Goal: Communication & Community: Ask a question

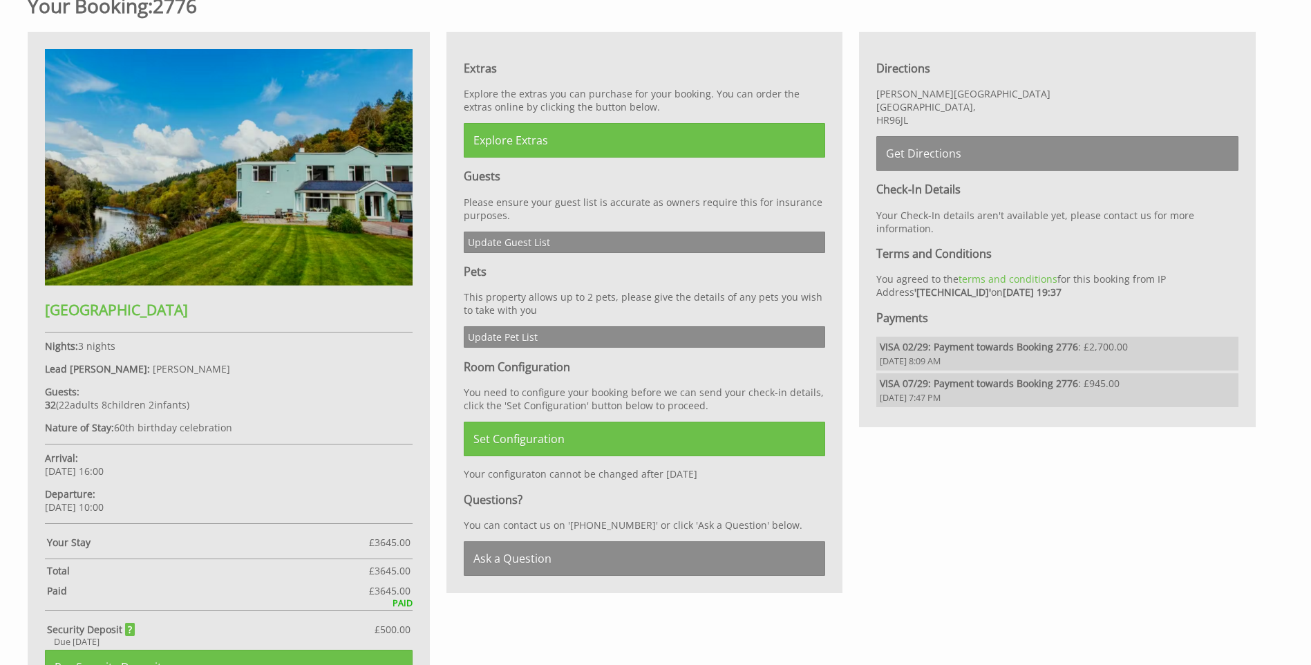
scroll to position [718, 0]
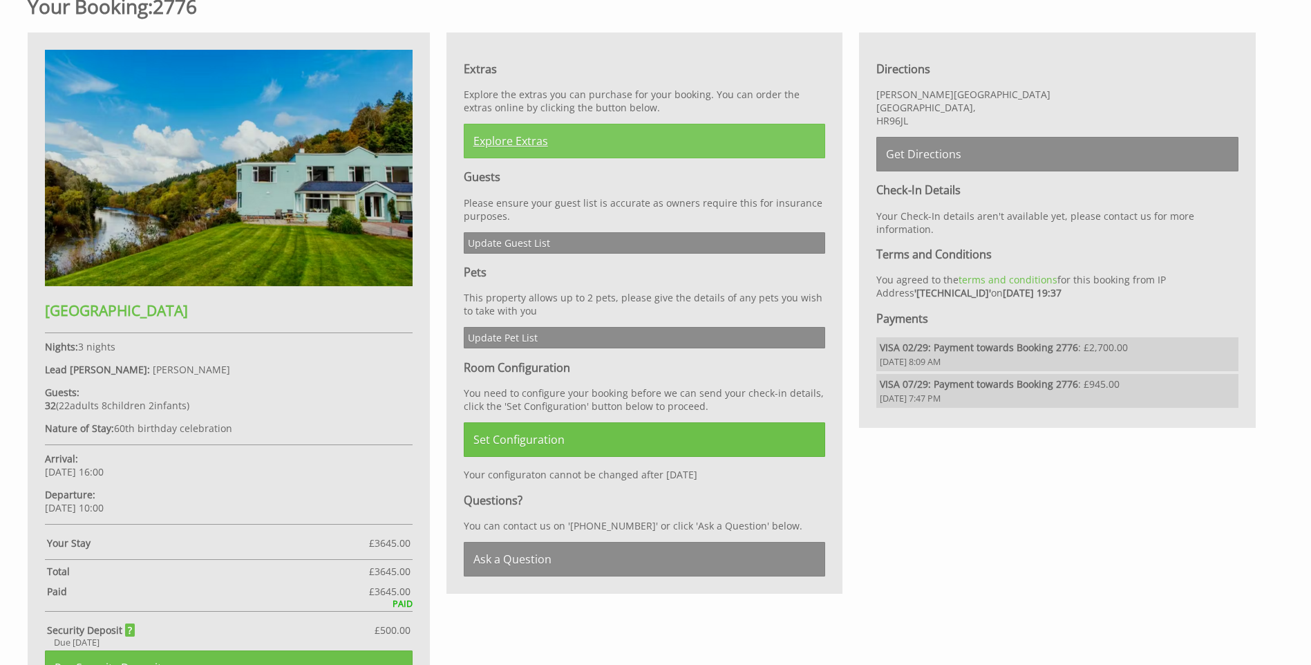
click at [640, 140] on link "Explore Extras" at bounding box center [645, 141] width 362 height 35
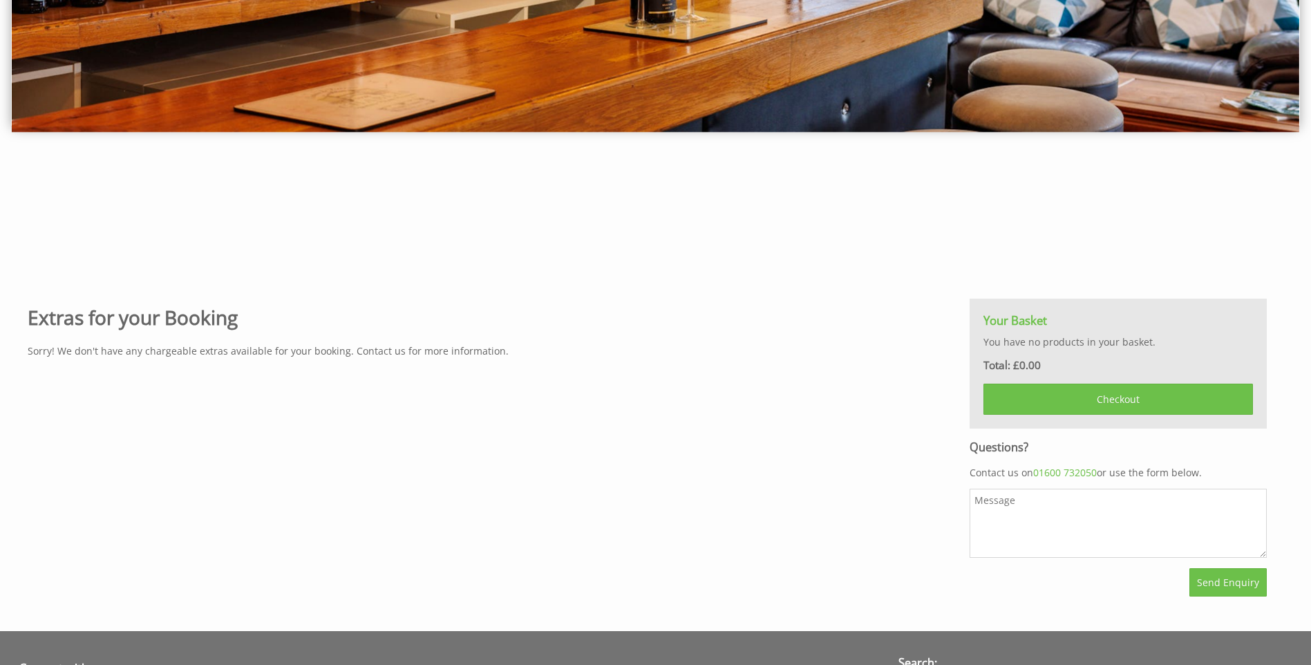
scroll to position [415, 0]
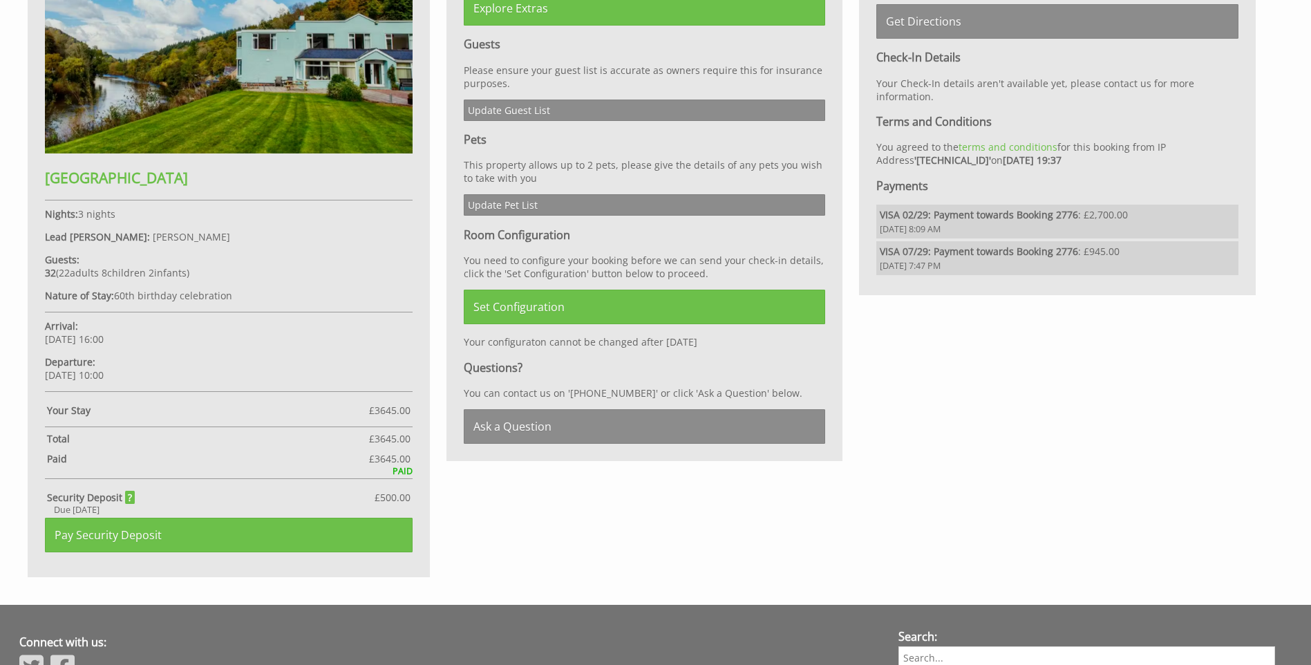
scroll to position [859, 0]
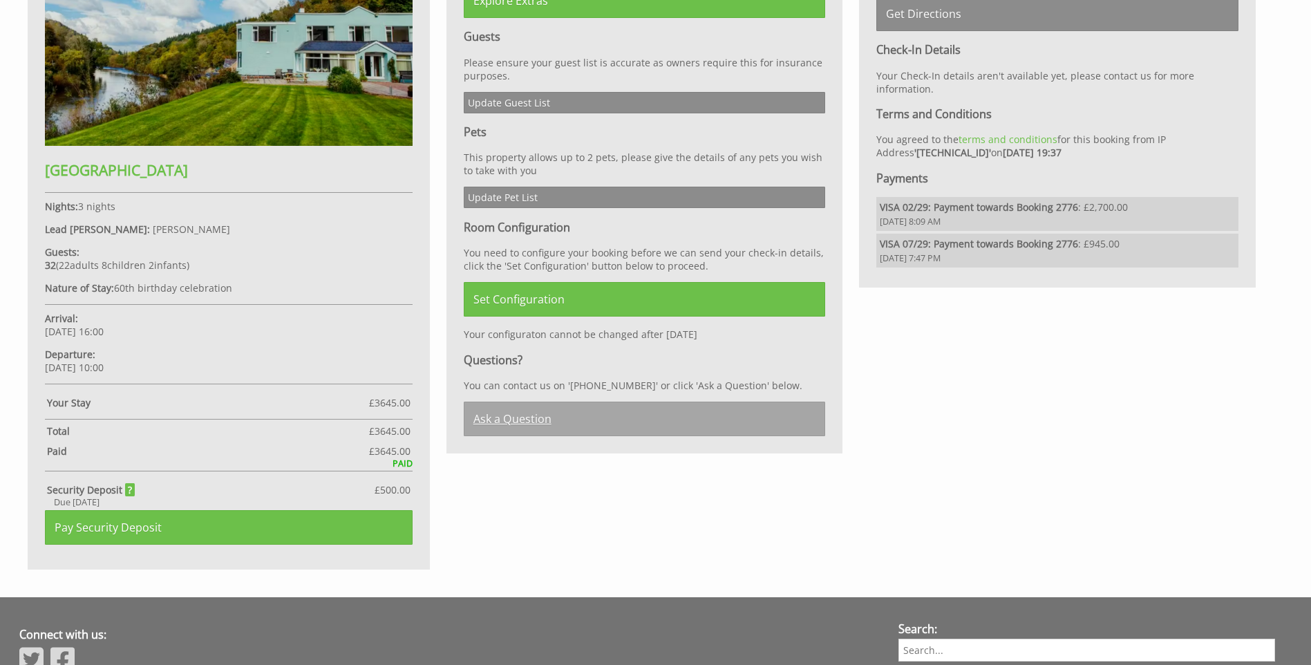
click at [612, 423] on link "Ask a Question" at bounding box center [645, 419] width 362 height 35
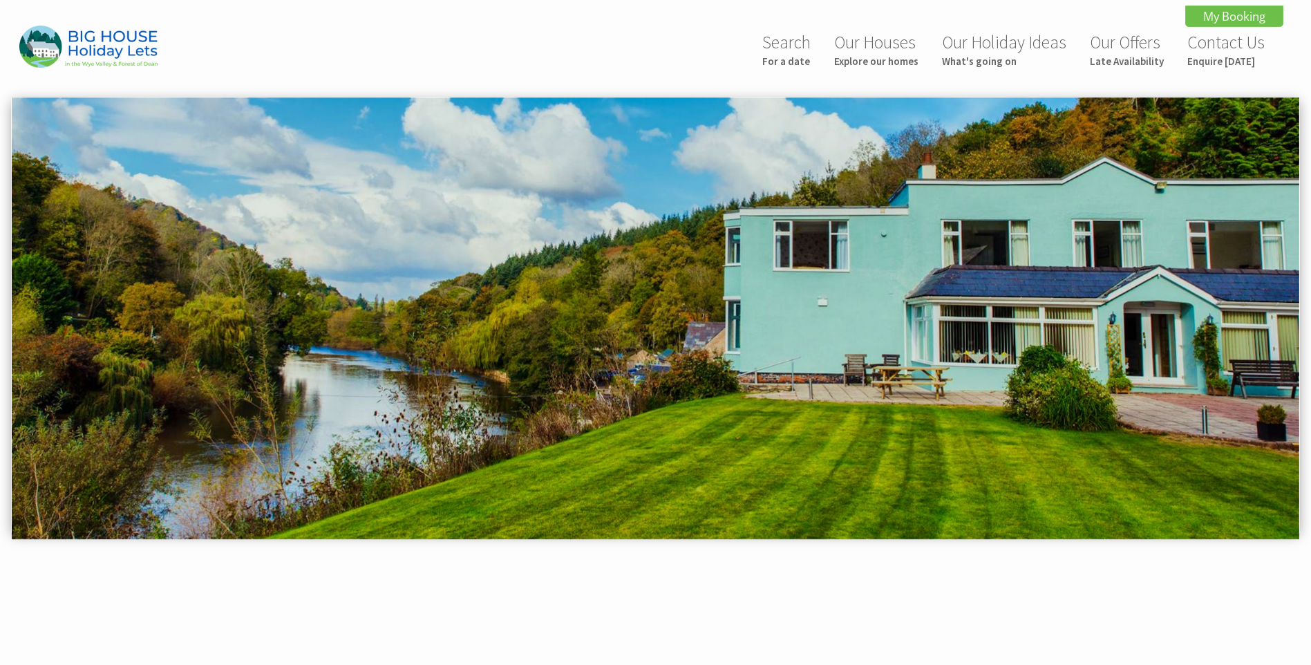
scroll to position [699, 0]
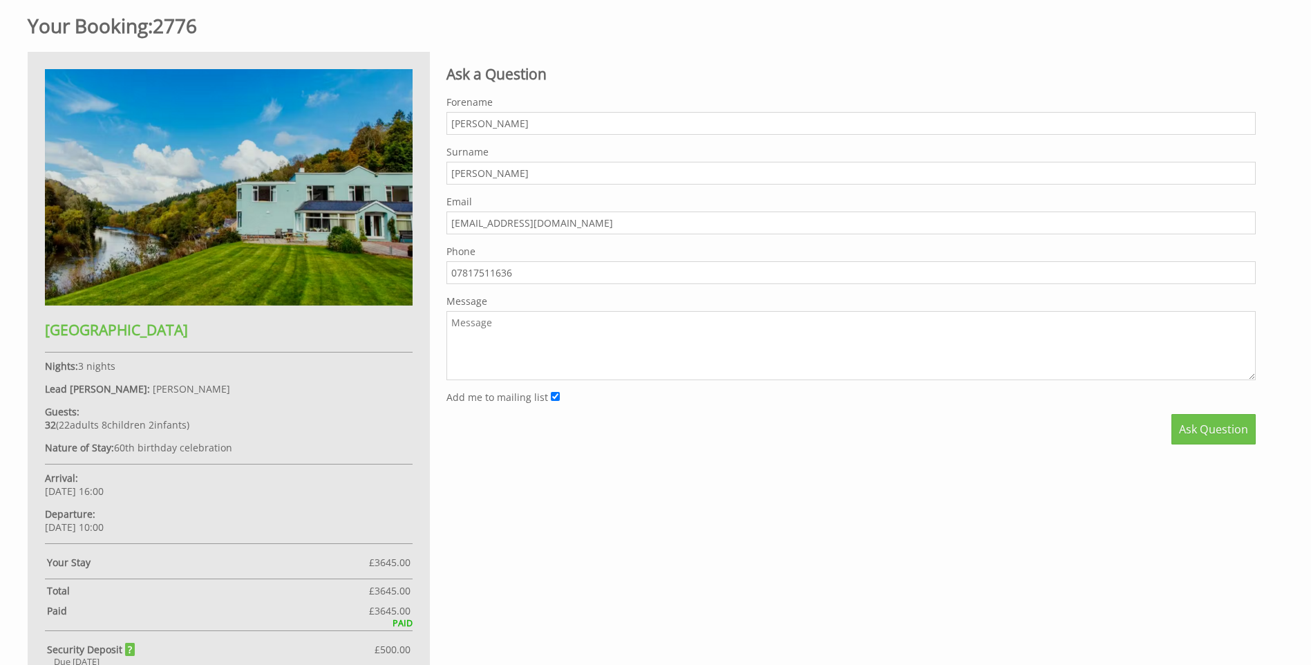
click at [621, 341] on textarea "Message" at bounding box center [851, 345] width 809 height 69
type textarea "Good morning How much would it be to have the hot tub?"
click at [1195, 437] on span "Ask Question" at bounding box center [1213, 429] width 69 height 15
